Goal: Register for event/course

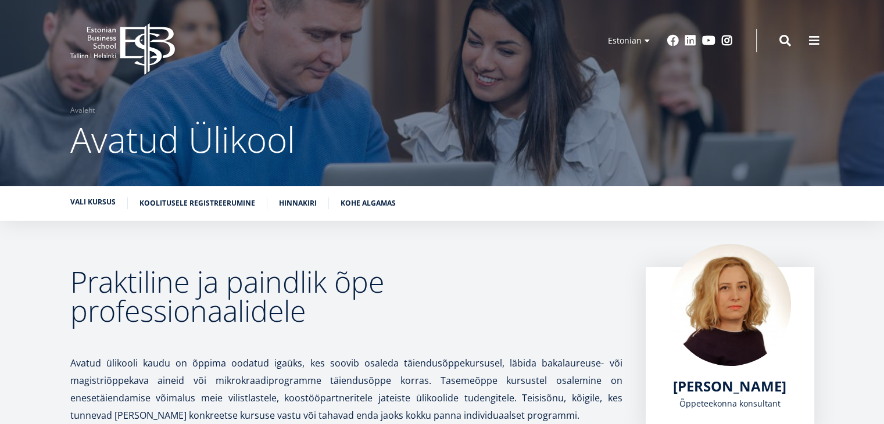
click at [102, 199] on link "Vali kursus" at bounding box center [92, 202] width 45 height 12
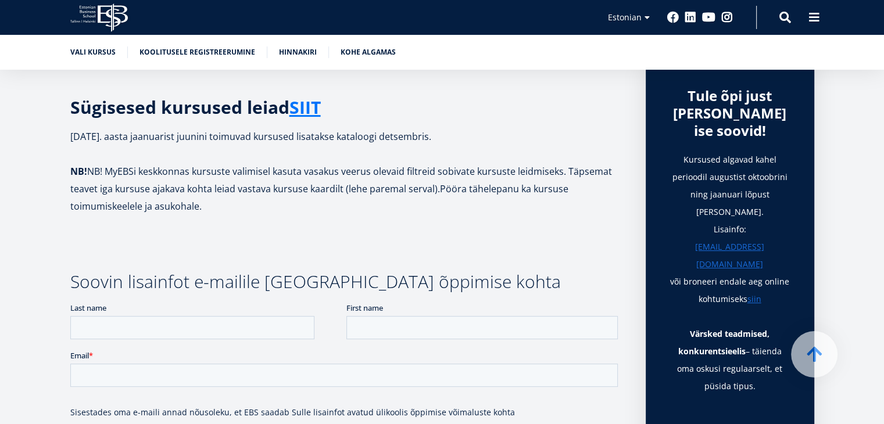
scroll to position [393, 0]
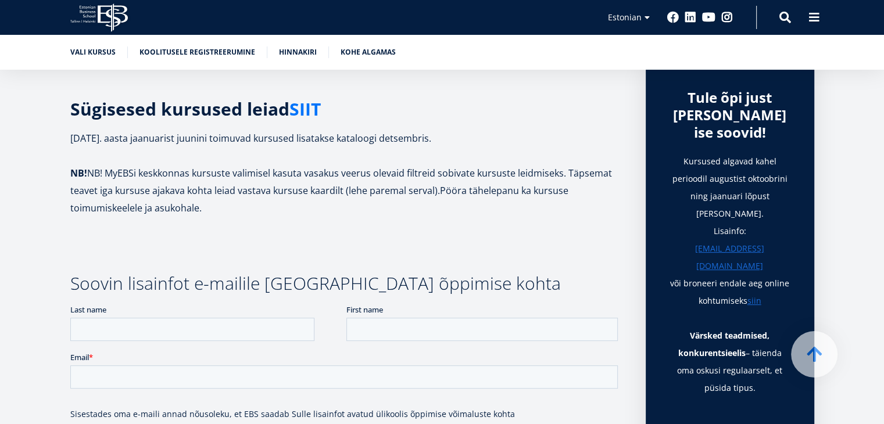
click at [295, 103] on link "SIIT" at bounding box center [304, 109] width 31 height 17
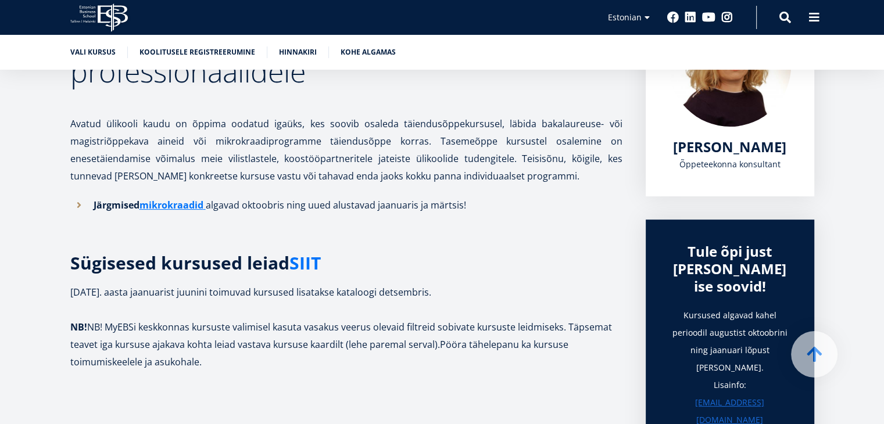
click at [312, 256] on link "SIIT" at bounding box center [304, 263] width 31 height 17
